Goal: Task Accomplishment & Management: Complete application form

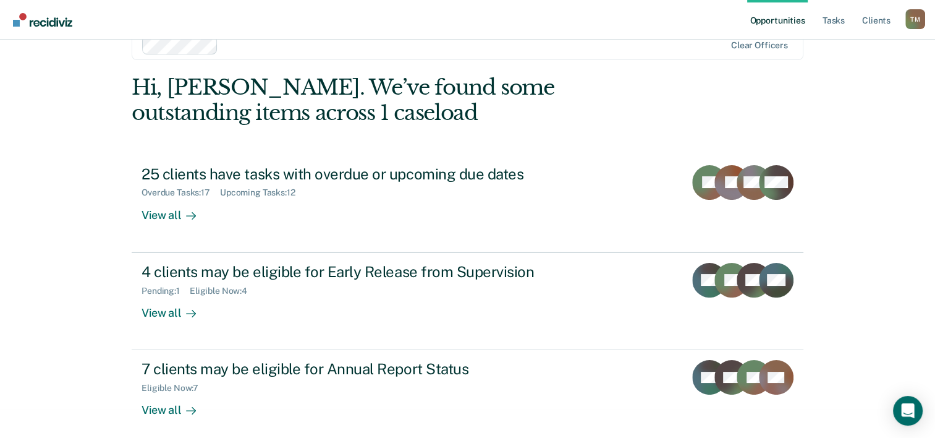
scroll to position [38, 0]
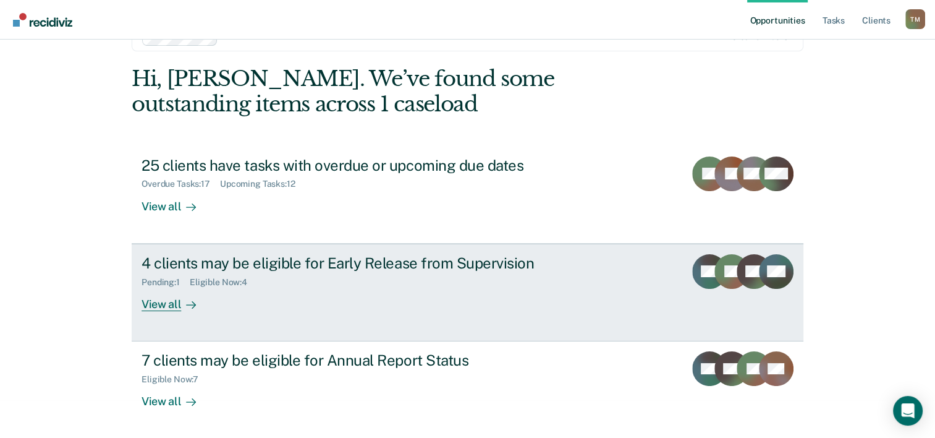
click at [315, 294] on div "4 clients may be eligible for Early Release from Supervision Pending : 1 Eligib…" at bounding box center [374, 282] width 464 height 57
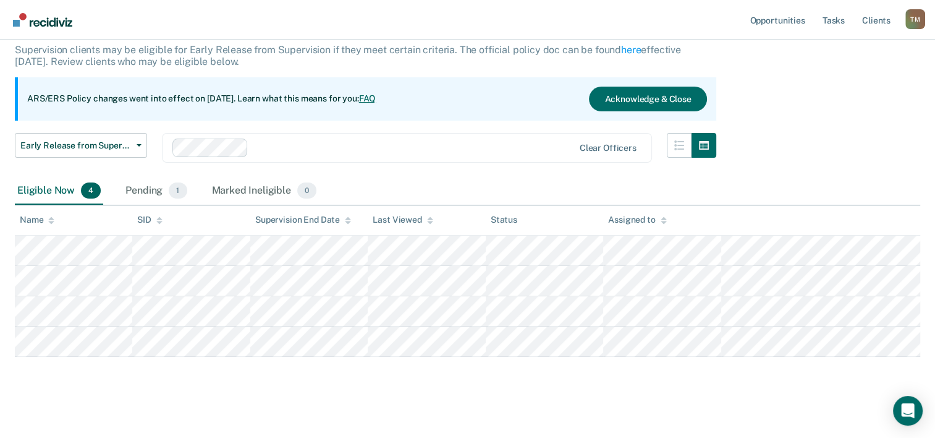
scroll to position [83, 0]
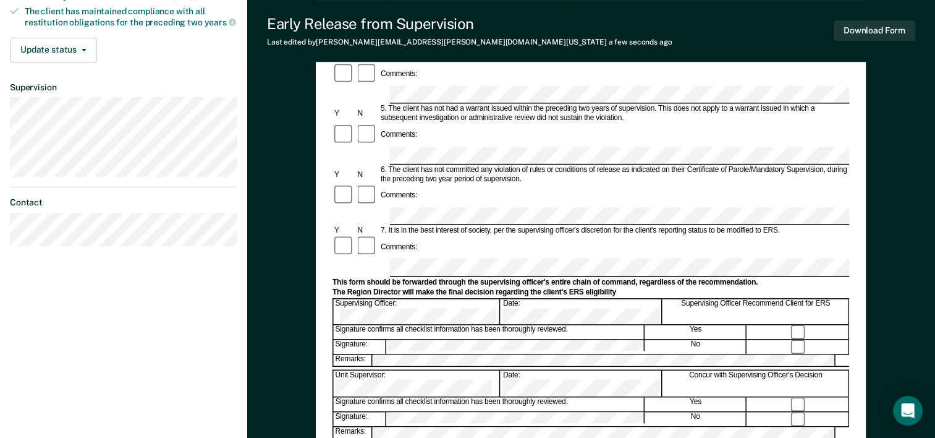
scroll to position [371, 0]
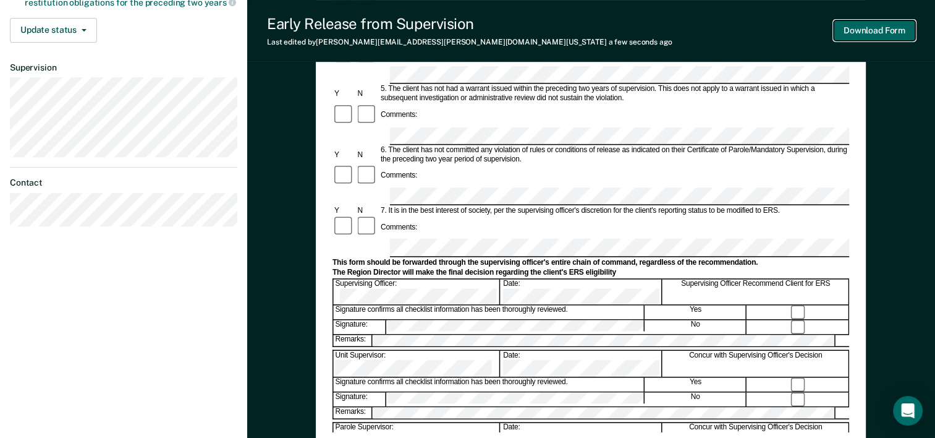
click at [863, 30] on button "Download Form" at bounding box center [875, 30] width 82 height 20
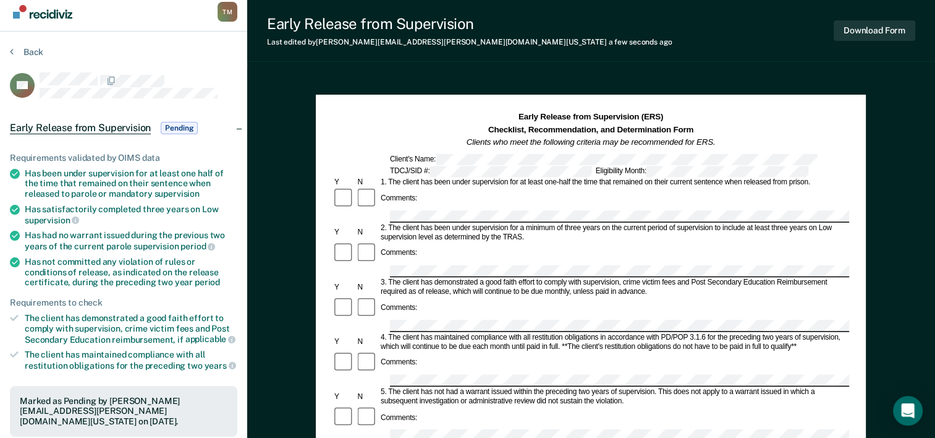
scroll to position [0, 0]
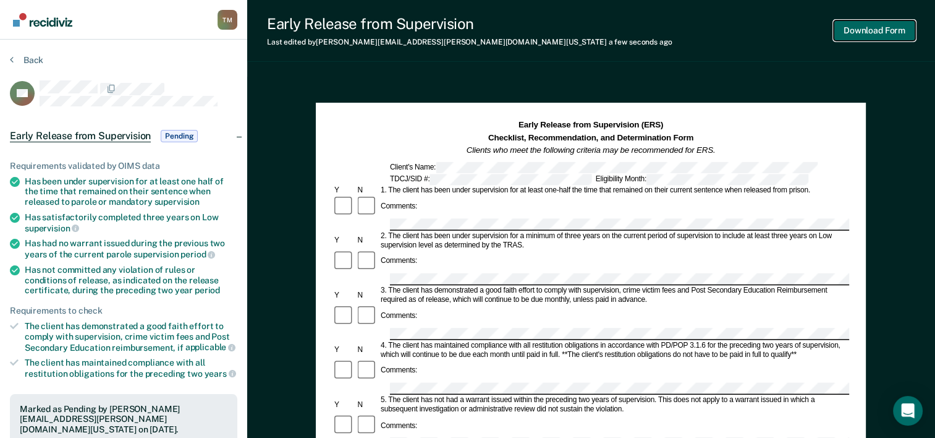
click at [868, 30] on button "Download Form" at bounding box center [875, 30] width 82 height 20
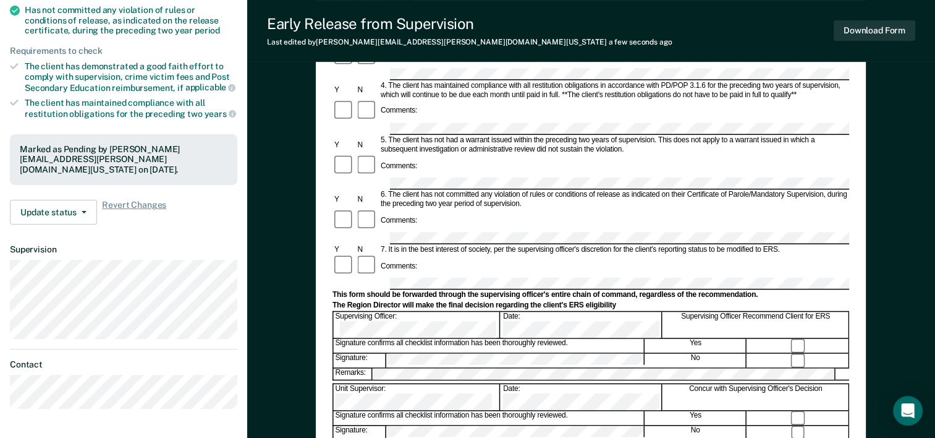
scroll to position [309, 0]
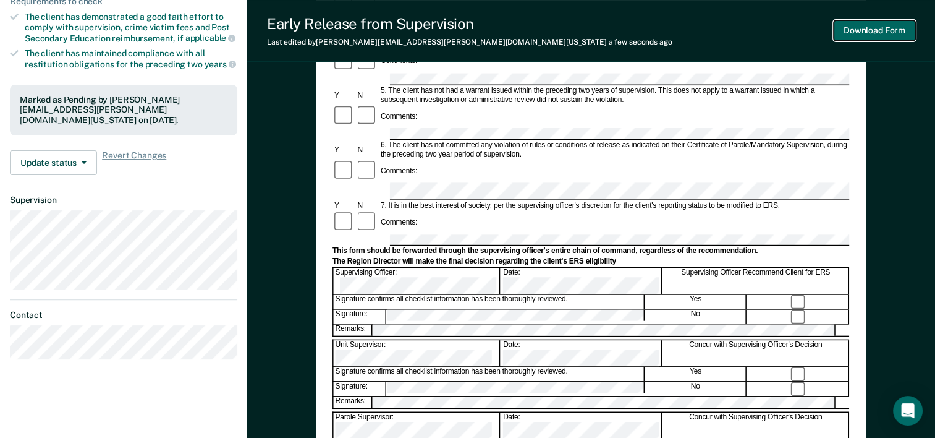
click at [867, 30] on button "Download Form" at bounding box center [875, 30] width 82 height 20
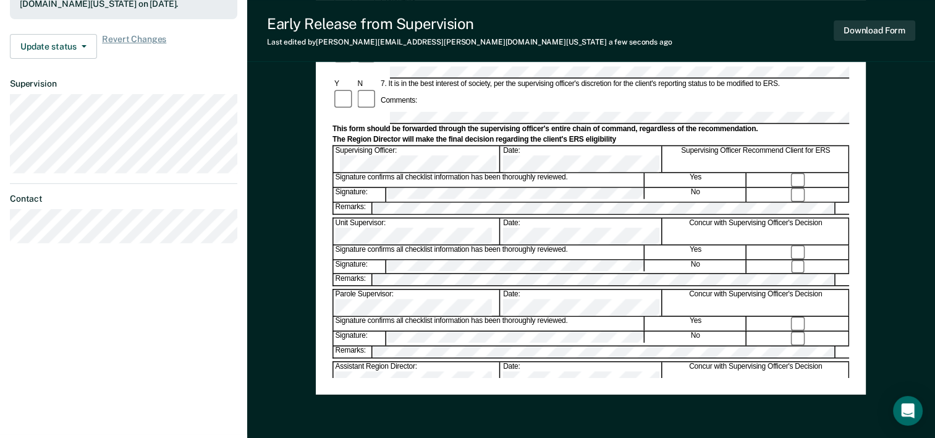
scroll to position [292, 0]
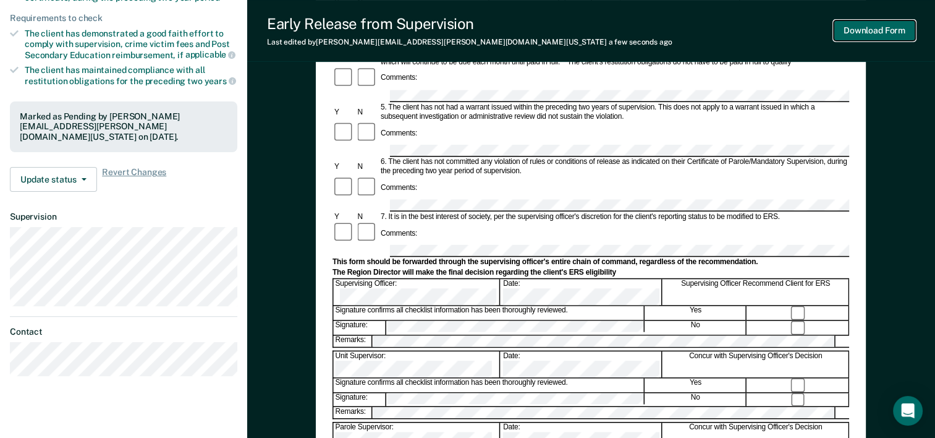
click at [861, 28] on button "Download Form" at bounding box center [875, 30] width 82 height 20
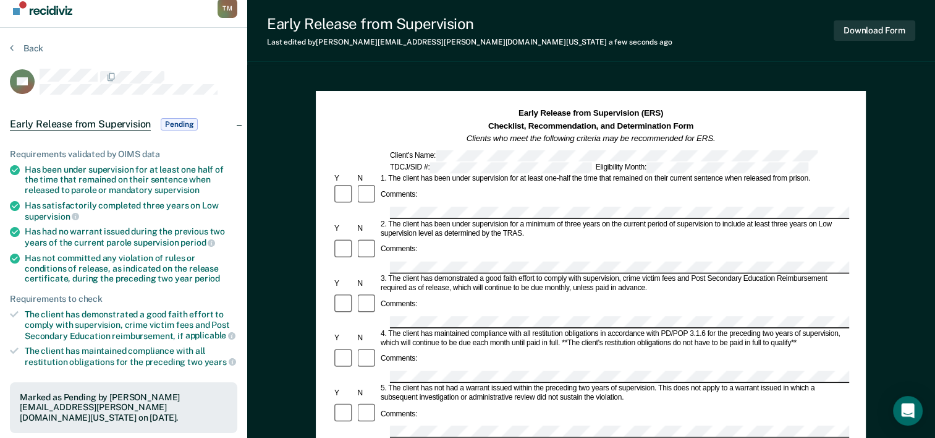
scroll to position [0, 0]
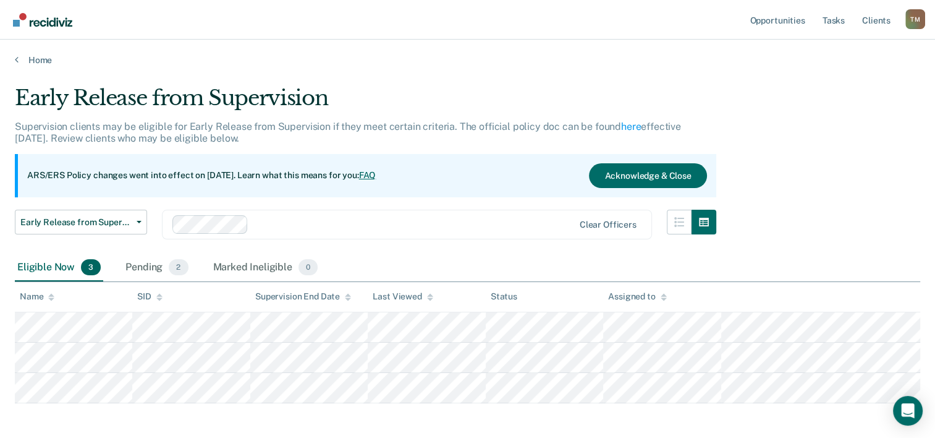
scroll to position [53, 0]
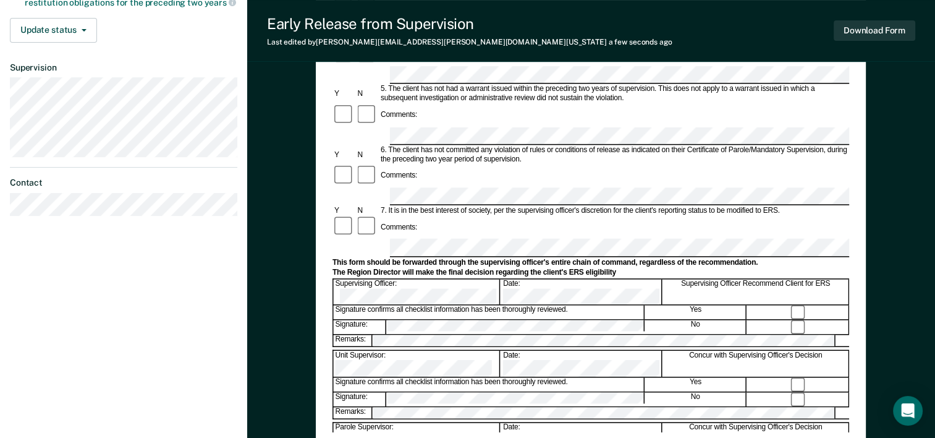
scroll to position [433, 0]
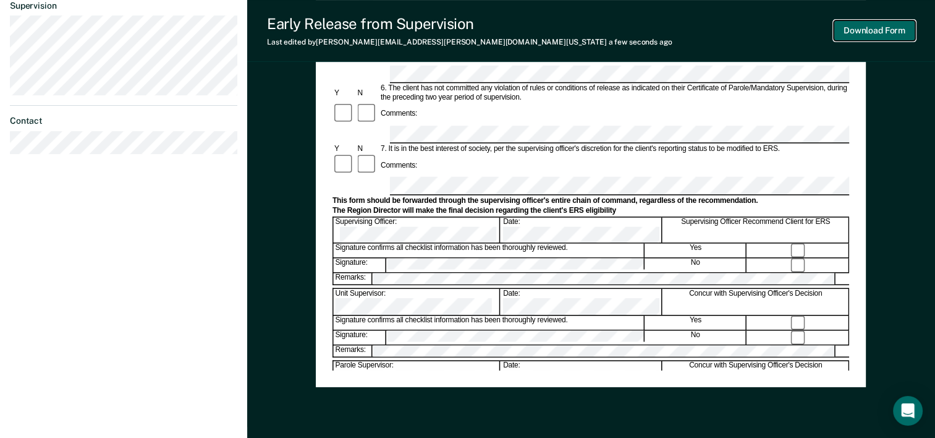
click at [870, 29] on button "Download Form" at bounding box center [875, 30] width 82 height 20
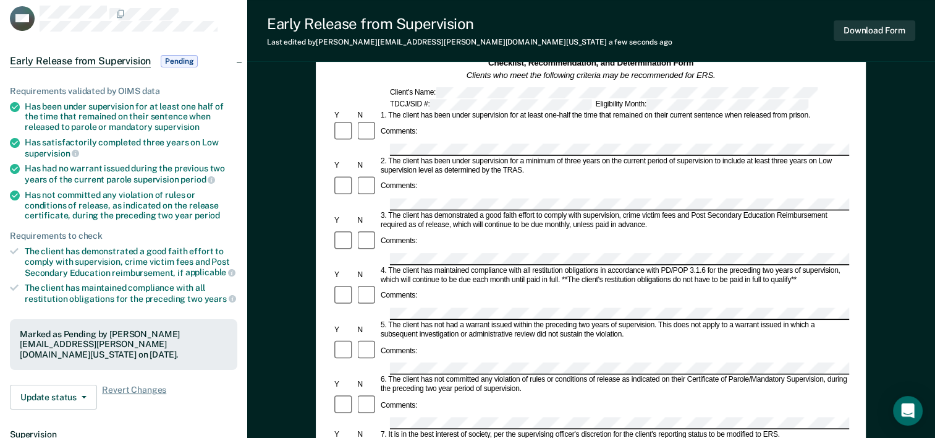
scroll to position [0, 0]
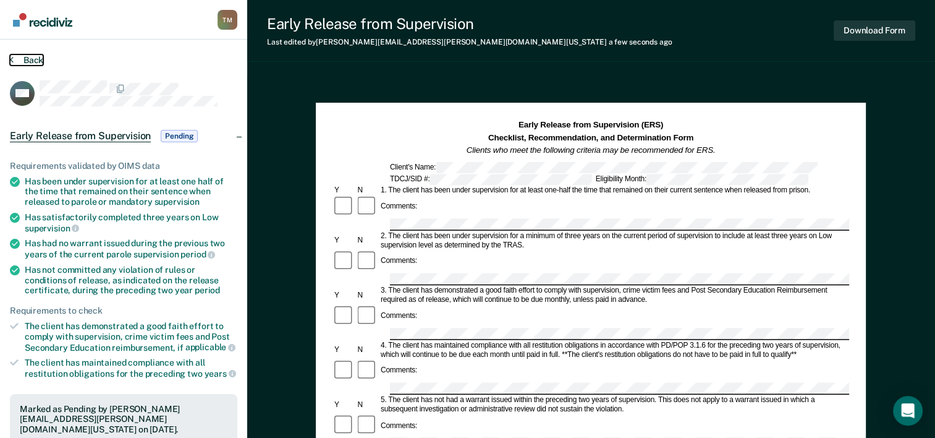
click at [29, 57] on button "Back" at bounding box center [26, 59] width 33 height 11
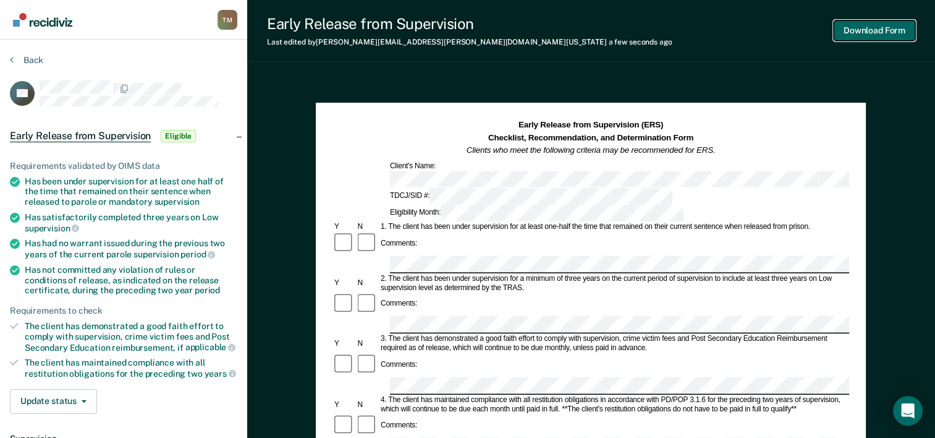
click at [870, 28] on button "Download Form" at bounding box center [875, 30] width 82 height 20
click at [860, 30] on button "Download Form" at bounding box center [875, 30] width 82 height 20
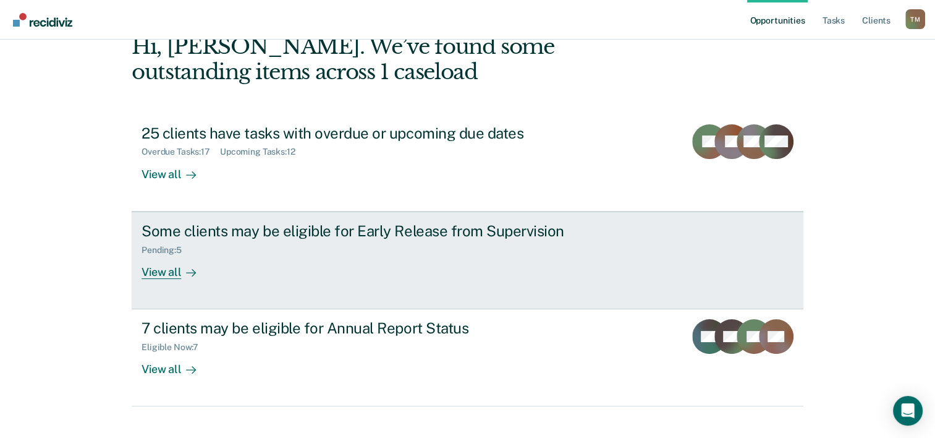
scroll to position [87, 0]
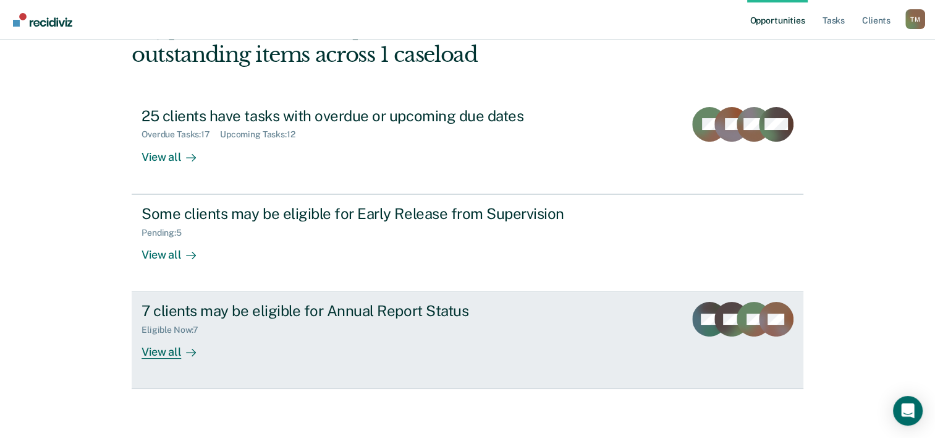
click at [472, 344] on div "7 clients may be eligible for Annual Report Status Eligible Now : 7 View all" at bounding box center [374, 330] width 464 height 57
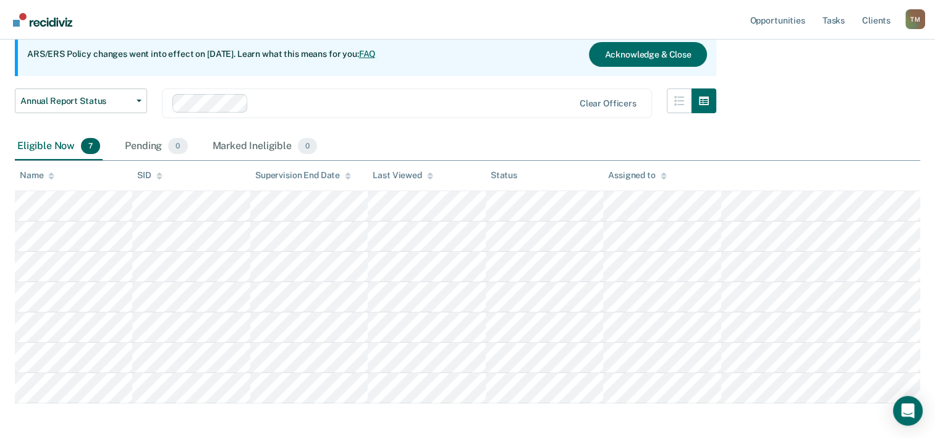
scroll to position [124, 0]
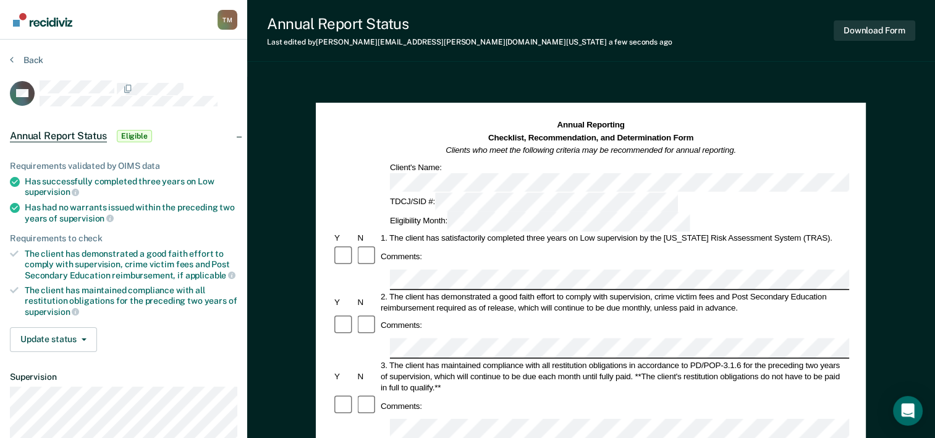
click at [562, 127] on strong "Annual Reporting" at bounding box center [590, 125] width 67 height 9
click at [566, 128] on strong "Annual Reporting" at bounding box center [590, 125] width 67 height 9
click at [860, 28] on button "Download Form" at bounding box center [875, 30] width 82 height 20
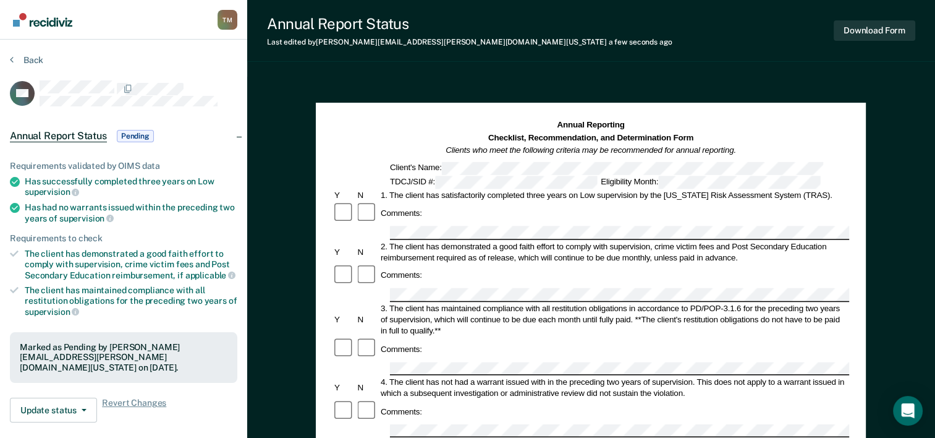
scroll to position [124, 0]
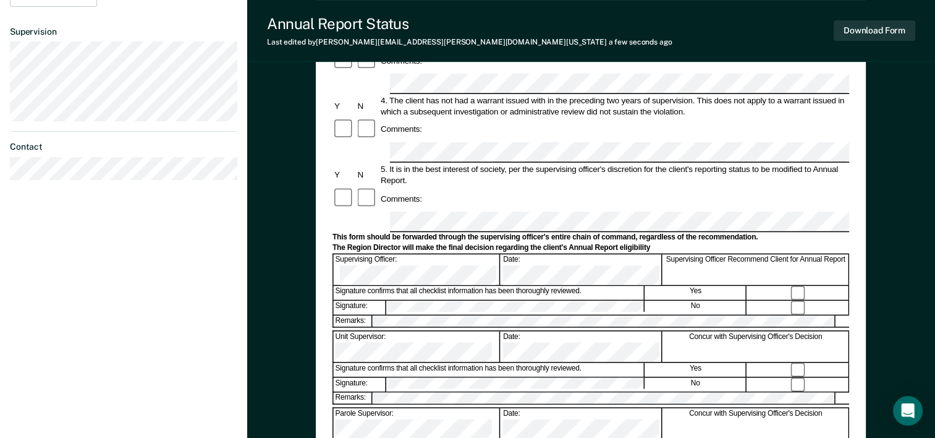
scroll to position [292, 0]
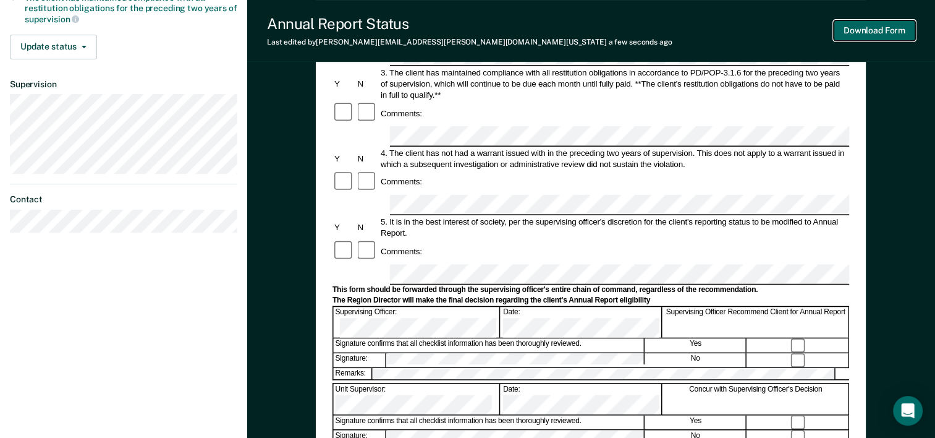
click at [860, 32] on button "Download Form" at bounding box center [875, 30] width 82 height 20
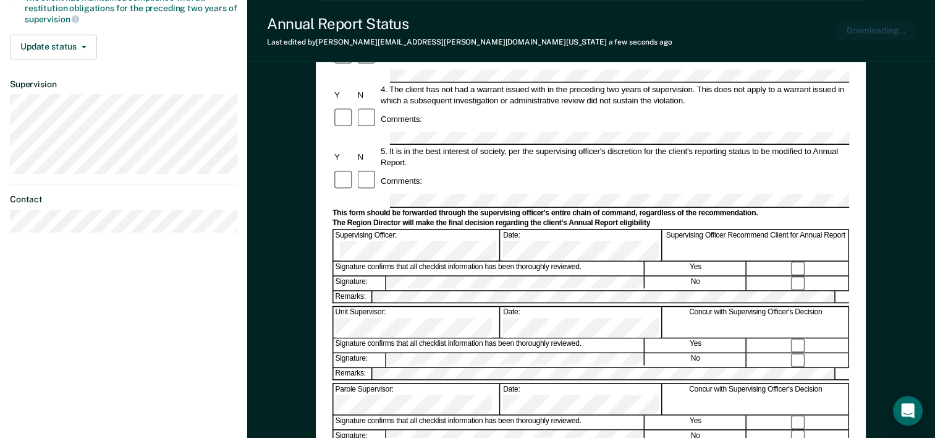
scroll to position [0, 0]
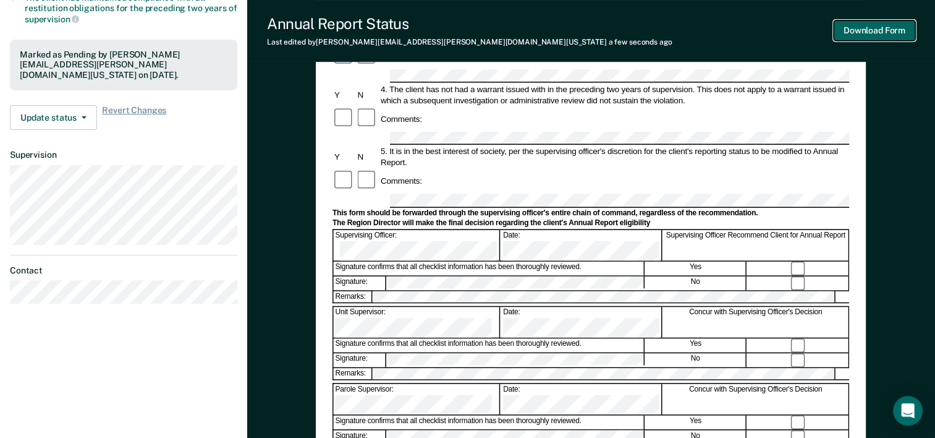
click at [868, 29] on button "Download Form" at bounding box center [875, 30] width 82 height 20
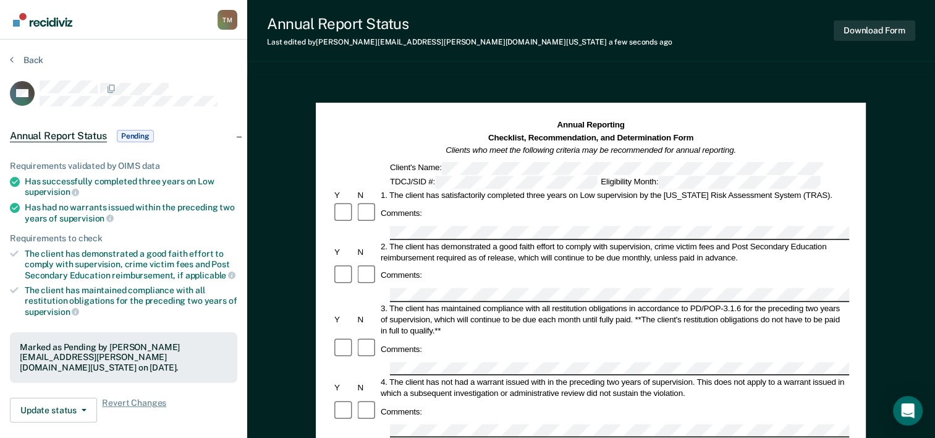
click at [75, 133] on span "Annual Report Status" at bounding box center [58, 136] width 97 height 12
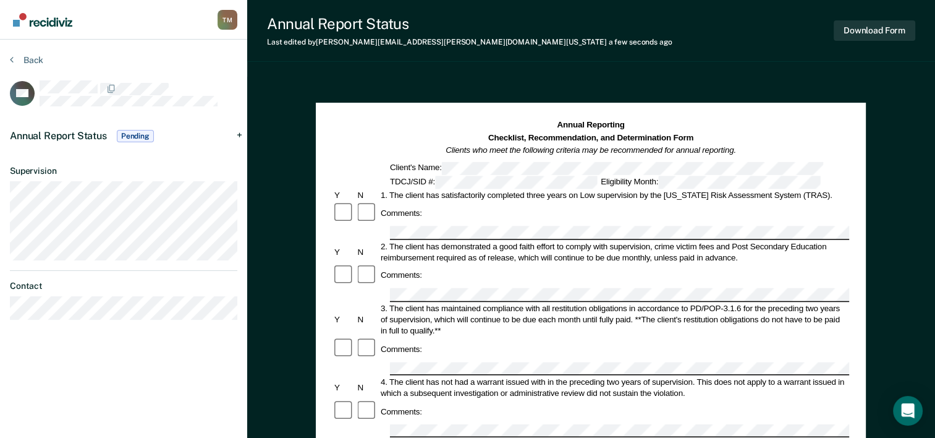
click at [75, 133] on span "Annual Report Status" at bounding box center [58, 136] width 97 height 12
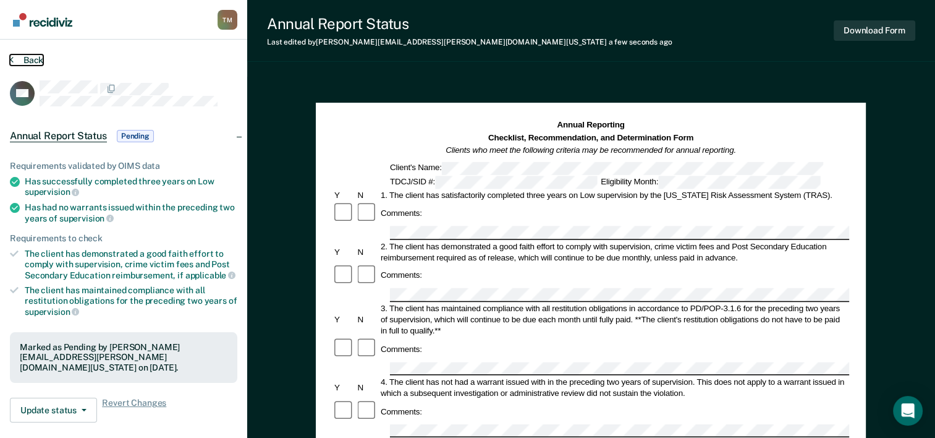
click at [30, 58] on button "Back" at bounding box center [26, 59] width 33 height 11
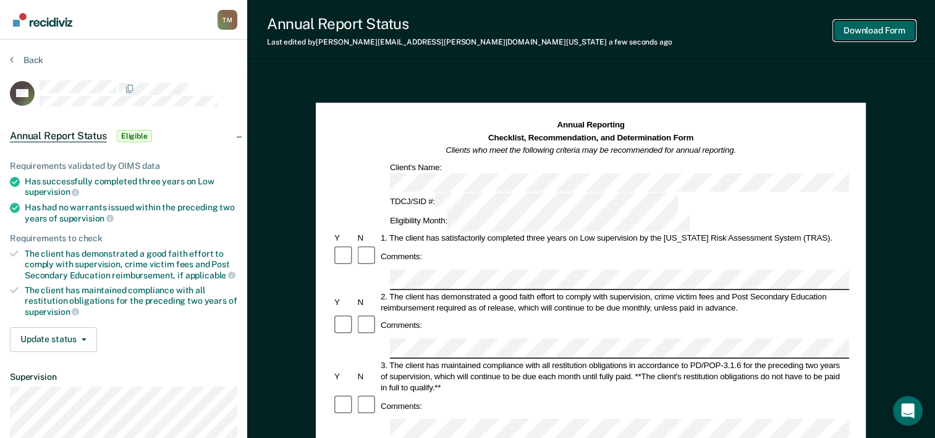
click at [860, 30] on button "Download Form" at bounding box center [875, 30] width 82 height 20
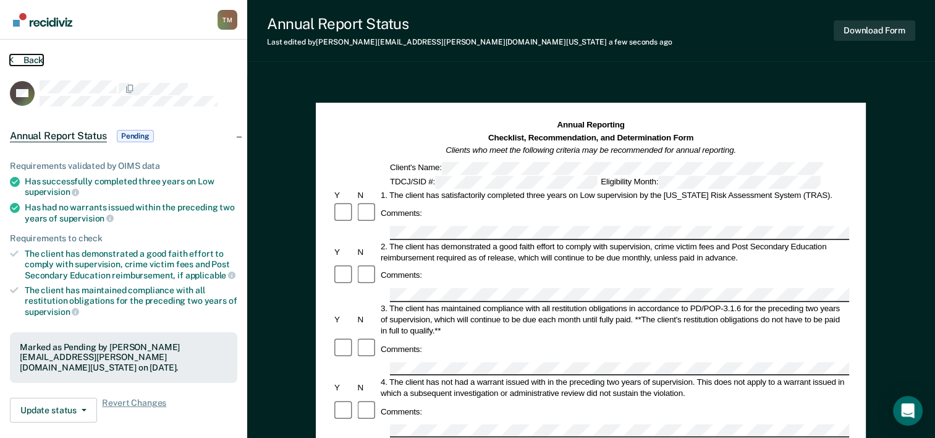
click at [22, 58] on button "Back" at bounding box center [26, 59] width 33 height 11
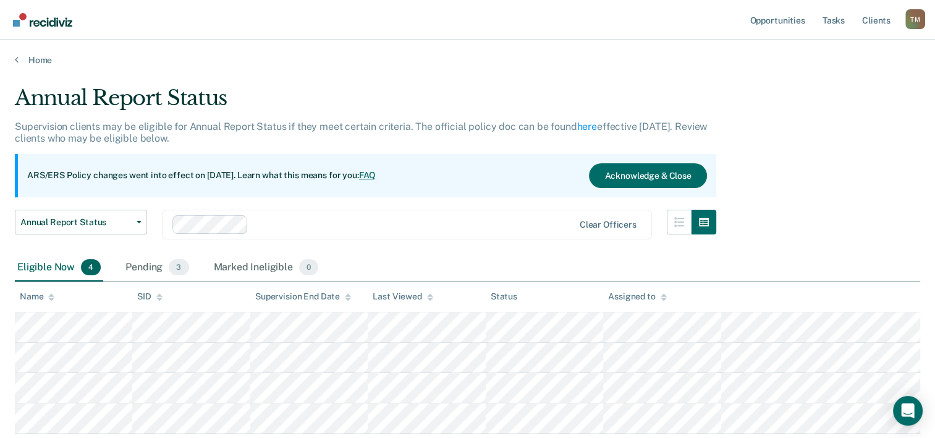
scroll to position [83, 0]
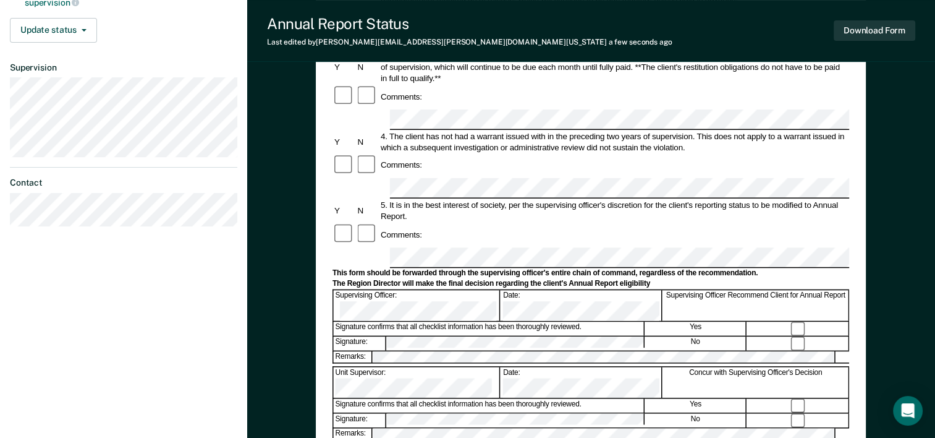
scroll to position [433, 0]
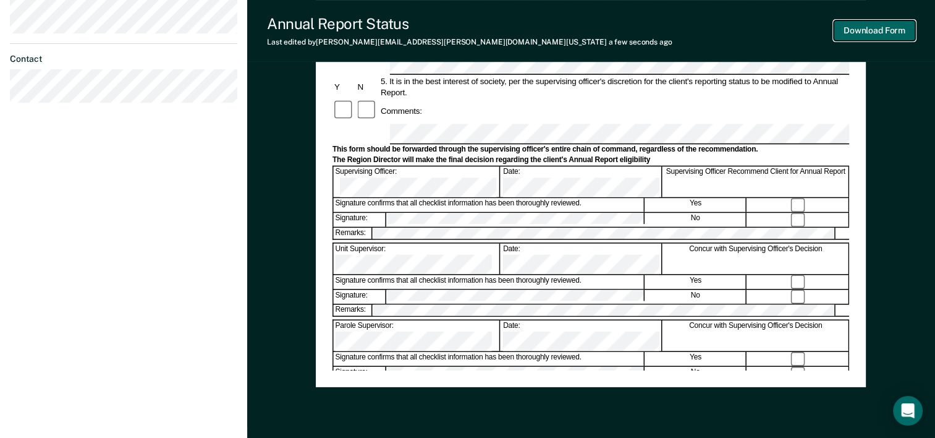
click at [871, 30] on button "Download Form" at bounding box center [875, 30] width 82 height 20
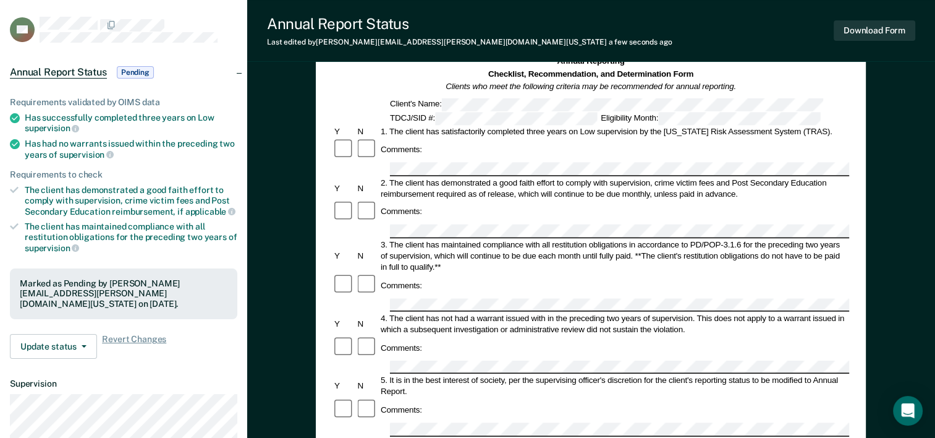
scroll to position [45, 0]
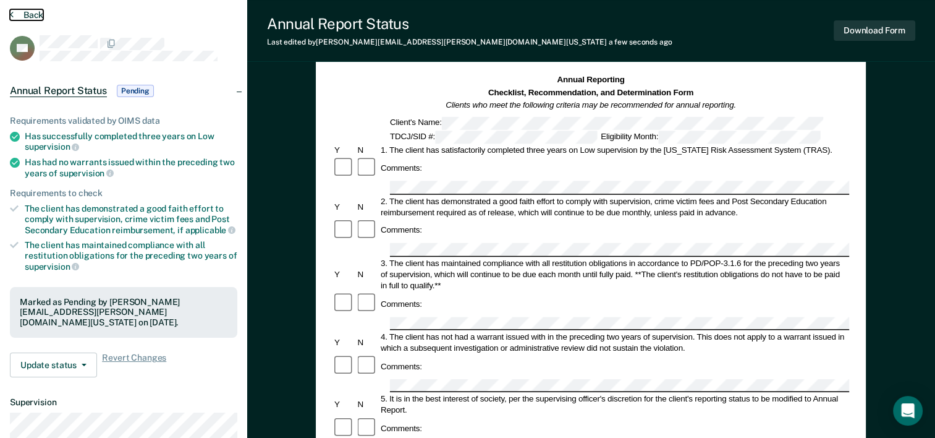
click at [27, 12] on button "Back" at bounding box center [26, 14] width 33 height 11
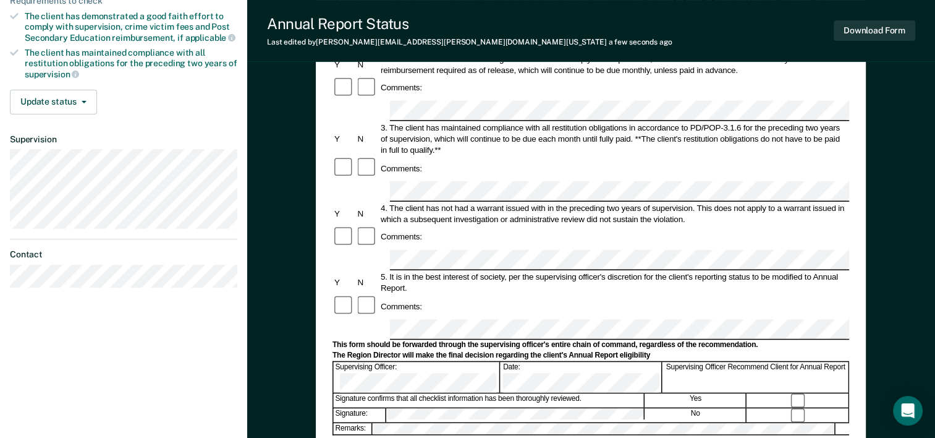
scroll to position [185, 0]
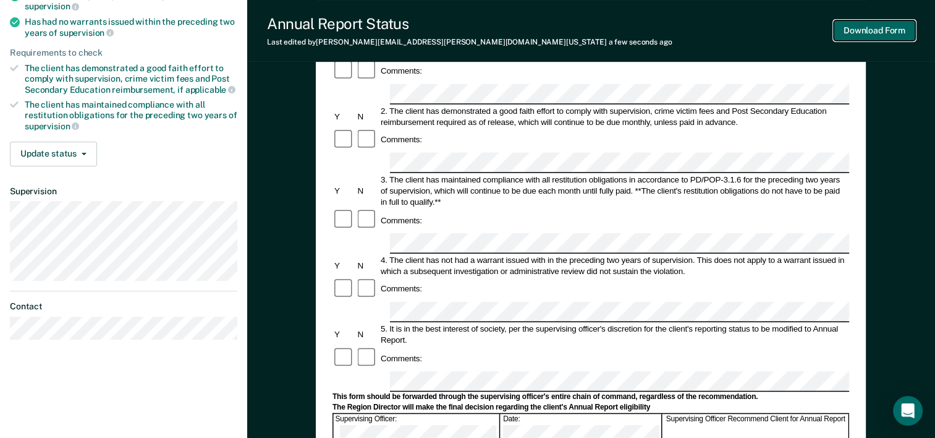
click at [872, 32] on button "Download Form" at bounding box center [875, 30] width 82 height 20
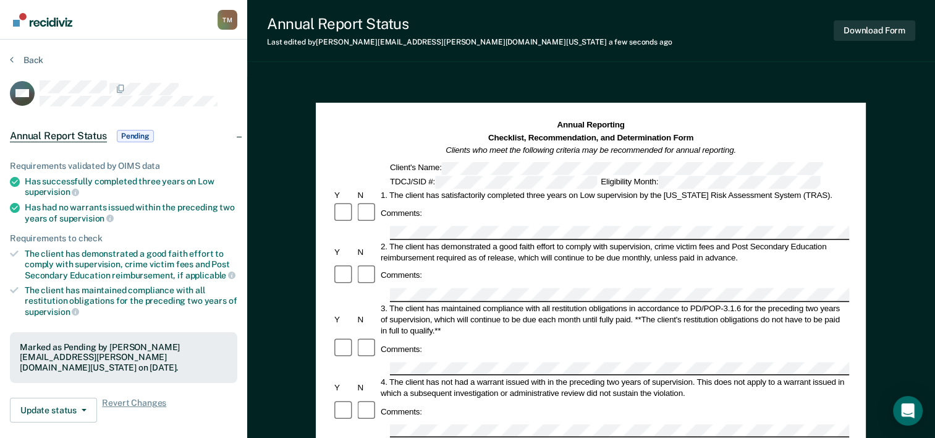
scroll to position [0, 0]
click at [28, 60] on button "Back" at bounding box center [26, 59] width 33 height 11
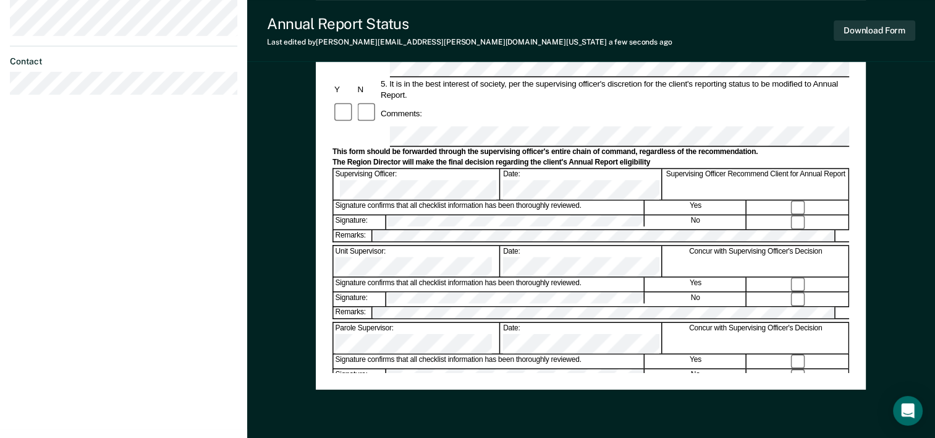
scroll to position [433, 0]
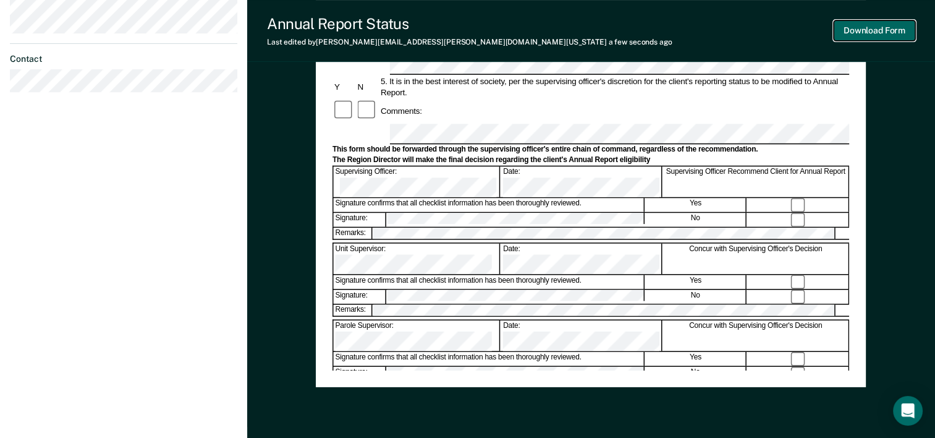
click at [860, 30] on button "Download Form" at bounding box center [875, 30] width 82 height 20
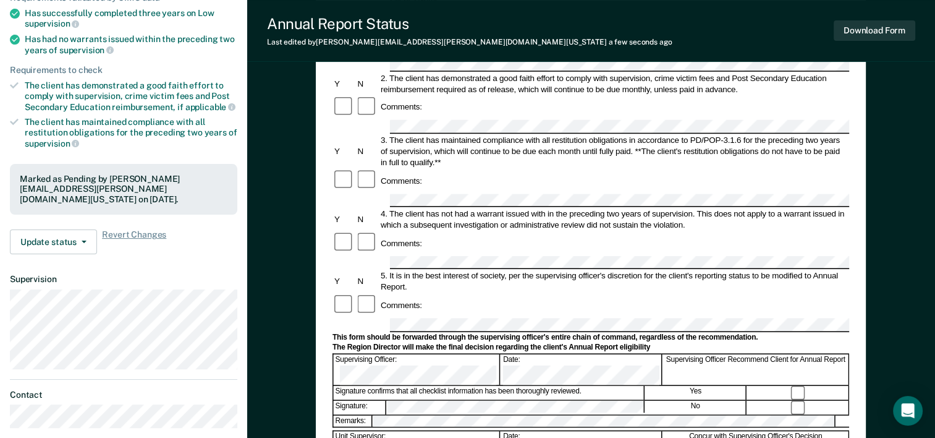
scroll to position [0, 0]
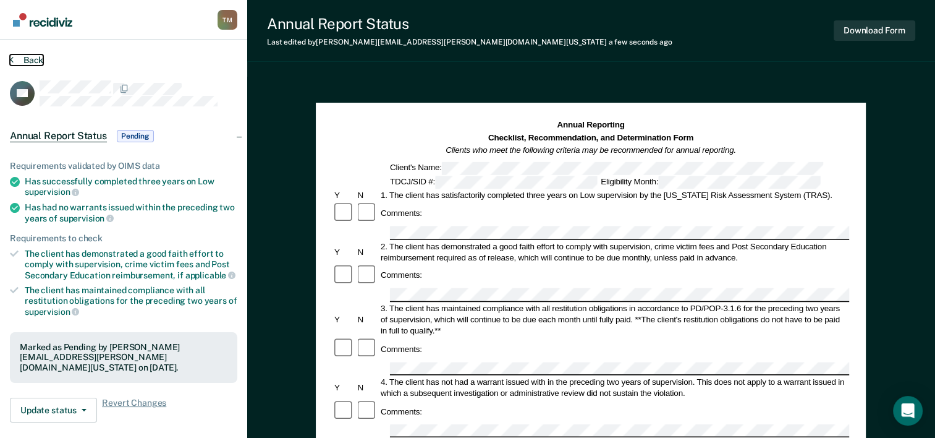
click at [30, 58] on button "Back" at bounding box center [26, 59] width 33 height 11
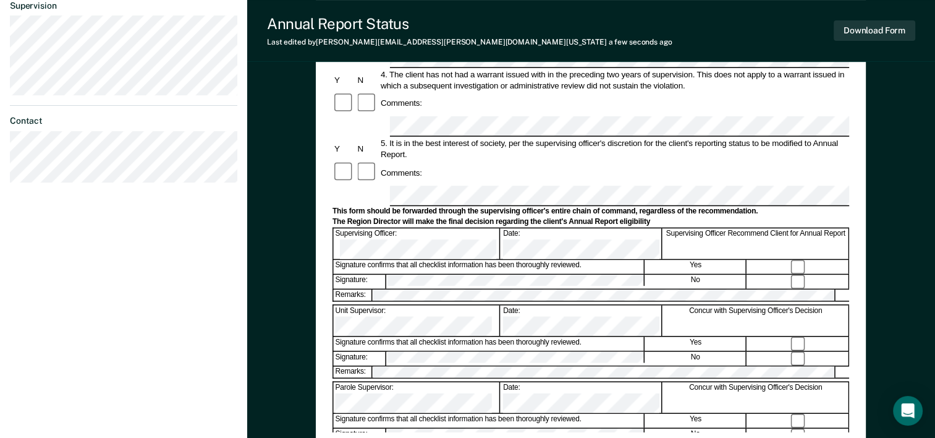
scroll to position [247, 0]
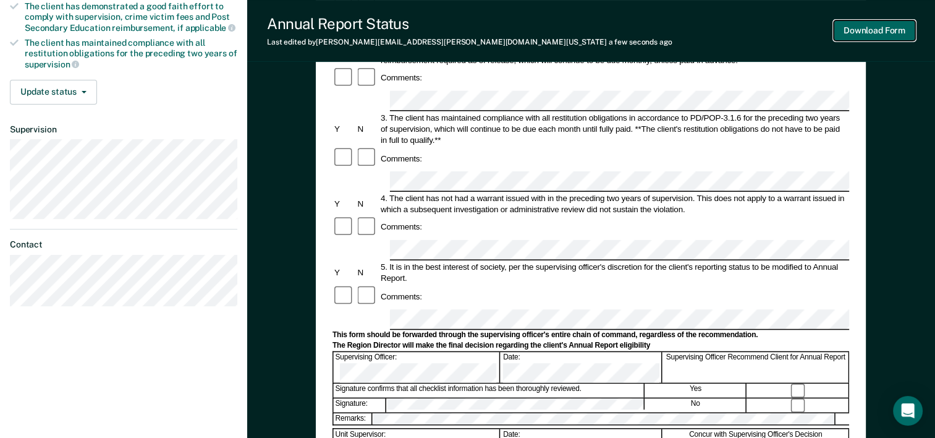
click at [860, 31] on button "Download Form" at bounding box center [875, 30] width 82 height 20
